Goal: Entertainment & Leisure: Consume media (video, audio)

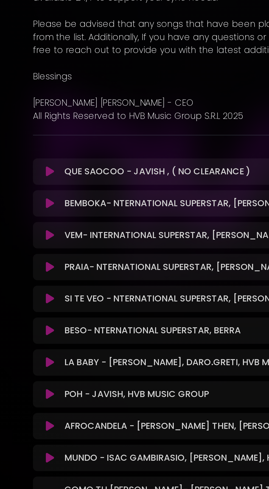
click at [48, 238] on icon at bounding box center [49, 238] width 4 height 5
click at [51, 255] on icon at bounding box center [49, 254] width 4 height 5
click at [46, 336] on button at bounding box center [49, 333] width 10 height 5
